Goal: Find specific page/section: Find specific page/section

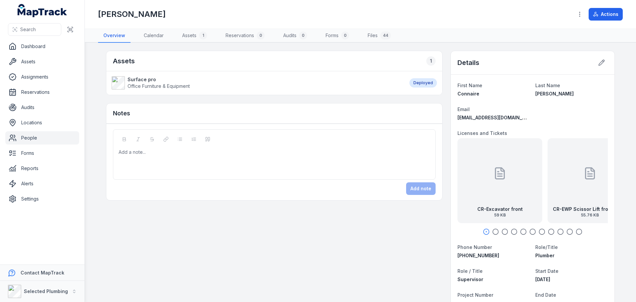
click at [51, 138] on link "People" at bounding box center [42, 137] width 74 height 13
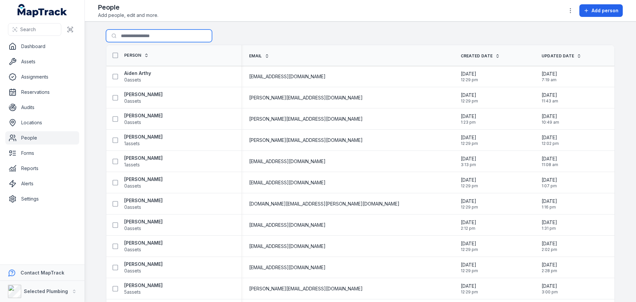
click at [157, 34] on input "Search for people" at bounding box center [159, 35] width 106 height 13
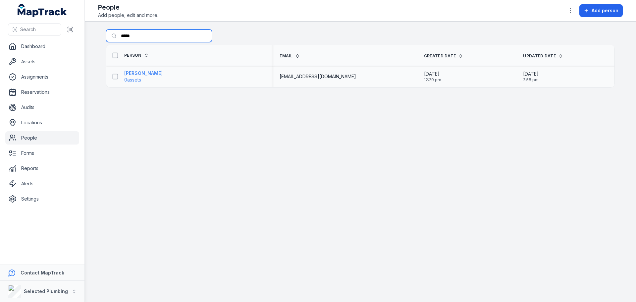
type input "*****"
click at [140, 74] on strong "[PERSON_NAME]" at bounding box center [143, 73] width 38 height 7
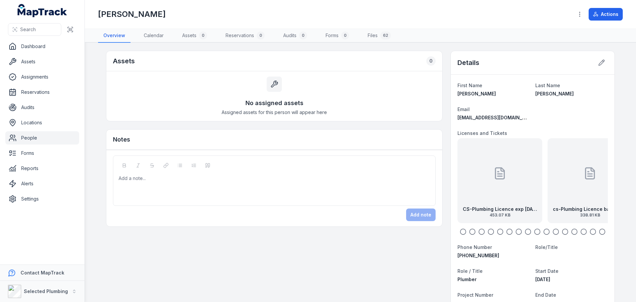
click at [487, 194] on div "CS-Plumbing Licence exp [DATE] .... 453.07 KB" at bounding box center [499, 180] width 85 height 85
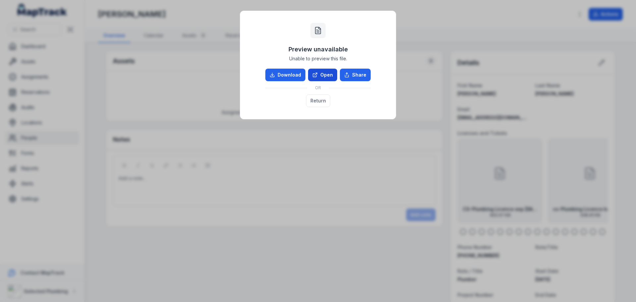
click at [316, 72] on link "Open" at bounding box center [322, 75] width 29 height 13
click at [318, 98] on button "Return" at bounding box center [318, 100] width 24 height 13
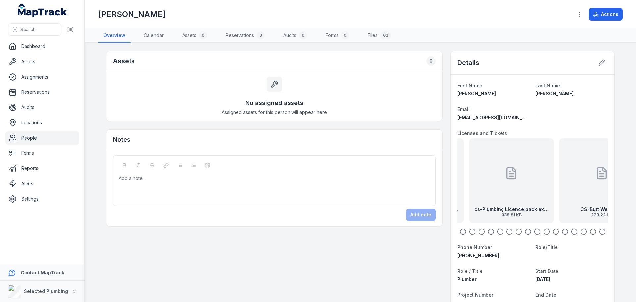
drag, startPoint x: 575, startPoint y: 200, endPoint x: 497, endPoint y: 199, distance: 78.8
click at [497, 199] on div "cs-Plumbing Licence back exp [DATE] ... 338.81 KB" at bounding box center [511, 180] width 85 height 85
click at [460, 183] on div "cs-Plumbing Licence back exp [DATE] ... 338.81 KB" at bounding box center [442, 180] width 85 height 85
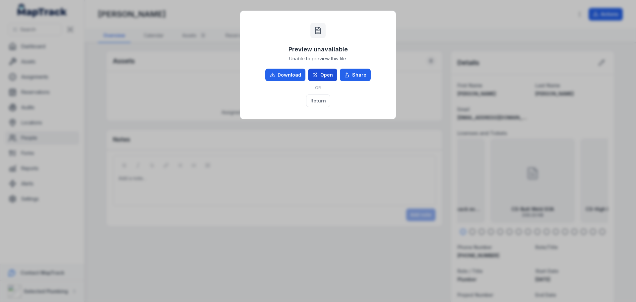
click at [321, 75] on link "Open" at bounding box center [322, 75] width 29 height 13
click at [314, 95] on button "Return" at bounding box center [318, 100] width 24 height 13
